Goal: Information Seeking & Learning: Learn about a topic

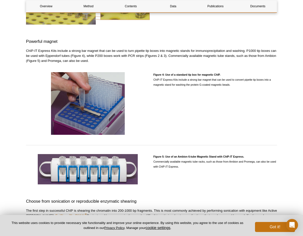
scroll to position [843, 0]
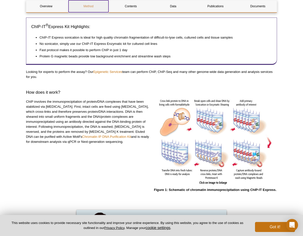
click at [94, 8] on link "Method" at bounding box center [89, 6] width 40 height 12
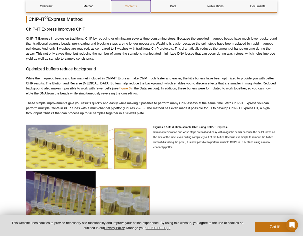
click at [126, 7] on link "Contents" at bounding box center [131, 6] width 40 height 12
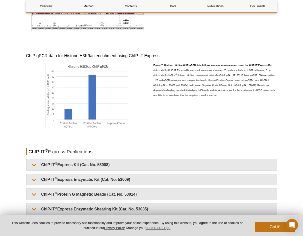
scroll to position [1190, 0]
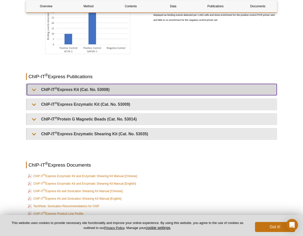
click at [78, 90] on summary "ChIP-IT ® Express Kit (Cat. No. 53008)" at bounding box center [152, 89] width 250 height 11
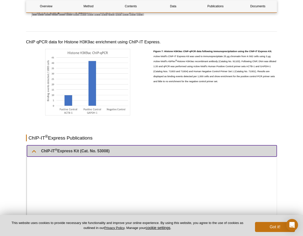
scroll to position [1115, 0]
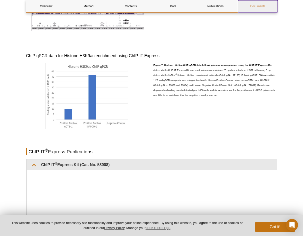
click at [265, 8] on link "Documents" at bounding box center [258, 6] width 40 height 12
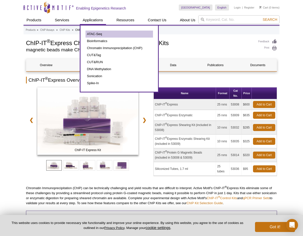
drag, startPoint x: 104, startPoint y: 124, endPoint x: 95, endPoint y: 33, distance: 91.8
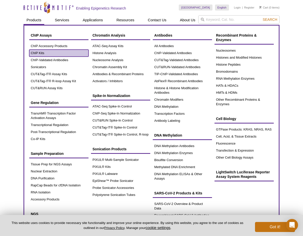
click at [33, 50] on link "ChIP Kits" at bounding box center [58, 53] width 59 height 7
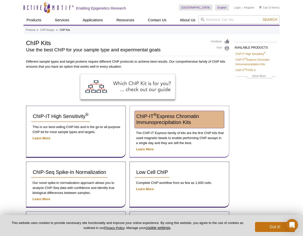
click at [156, 117] on sup "®" at bounding box center [155, 114] width 3 height 5
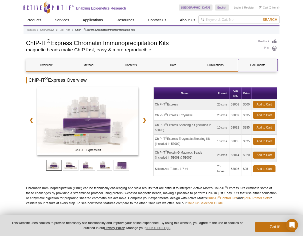
click at [252, 60] on link "Documents" at bounding box center [258, 65] width 40 height 12
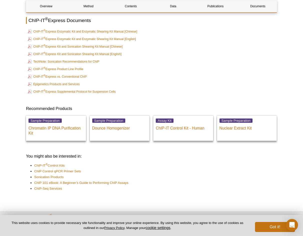
scroll to position [1098, 0]
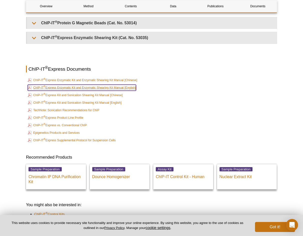
click at [70, 85] on link "ChIP-IT ® Express Enzymatic Kit and Enzymatic Shearing Kit Manual [English]" at bounding box center [82, 88] width 108 height 6
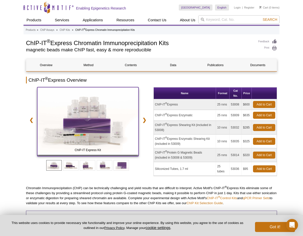
click at [90, 125] on img at bounding box center [87, 121] width 101 height 68
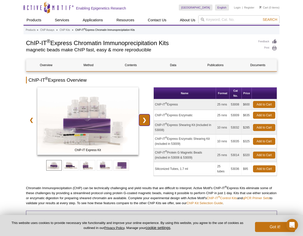
click at [144, 118] on link "❯" at bounding box center [144, 120] width 11 height 12
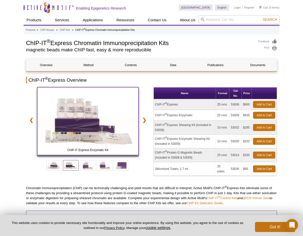
click at [80, 122] on img at bounding box center [87, 121] width 101 height 68
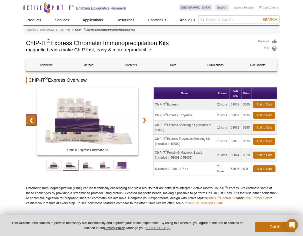
click at [27, 115] on link "❮" at bounding box center [31, 120] width 11 height 12
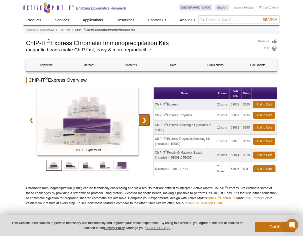
click at [145, 118] on link "❯" at bounding box center [144, 120] width 11 height 12
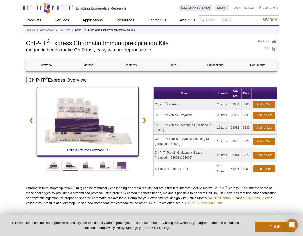
click at [94, 119] on img at bounding box center [87, 121] width 101 height 68
click at [92, 115] on img at bounding box center [87, 121] width 101 height 68
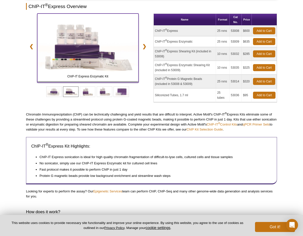
scroll to position [25, 0]
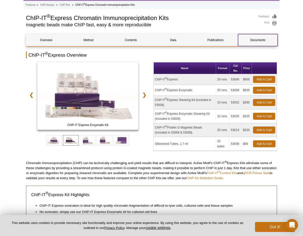
click at [264, 38] on link "Documents" at bounding box center [258, 40] width 40 height 12
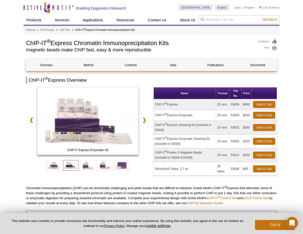
drag, startPoint x: 173, startPoint y: 102, endPoint x: 159, endPoint y: 10, distance: 92.9
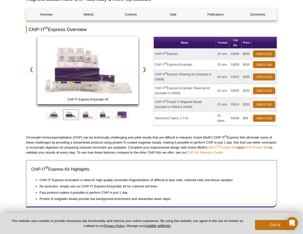
scroll to position [50, 0]
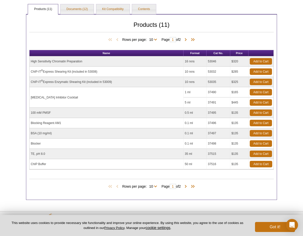
scroll to position [50, 0]
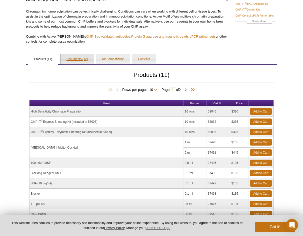
click at [83, 63] on link "Documents (12)" at bounding box center [77, 59] width 33 height 10
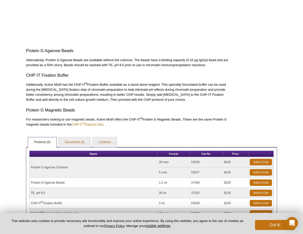
scroll to position [167, 0]
